Goal: Find specific page/section: Find specific page/section

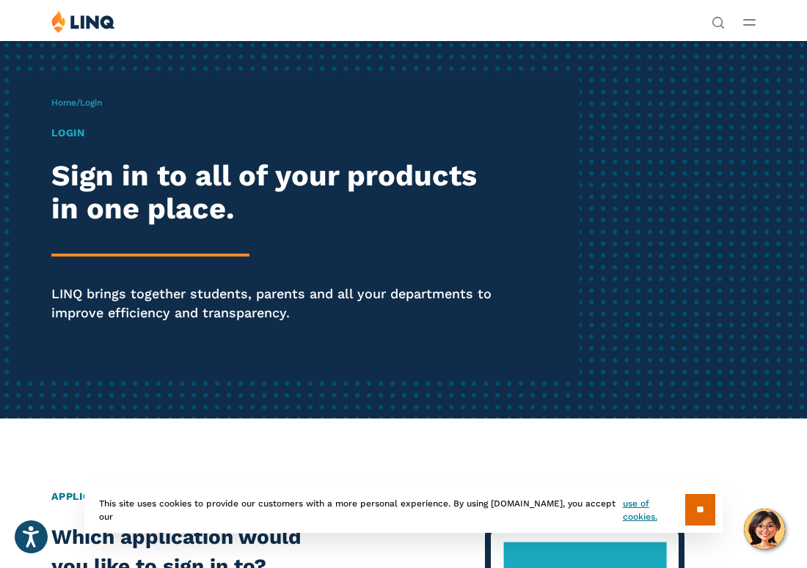
click at [70, 131] on h1 "Login" at bounding box center [272, 132] width 443 height 15
